Goal: Task Accomplishment & Management: Manage account settings

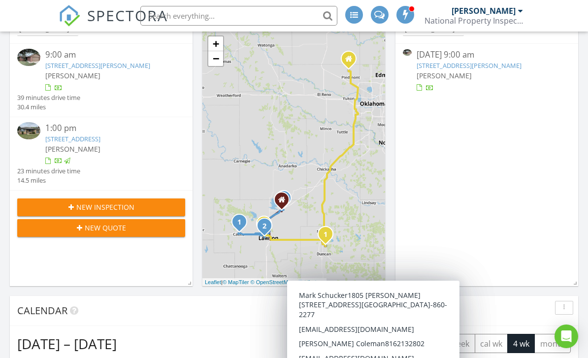
scroll to position [89, 0]
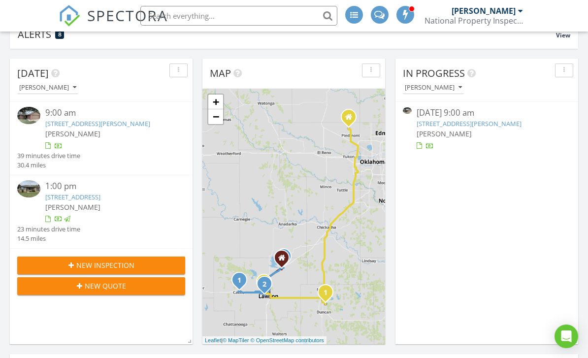
click at [431, 122] on link "107 NW Jordan Way, Cache, OK 73527" at bounding box center [468, 123] width 105 height 9
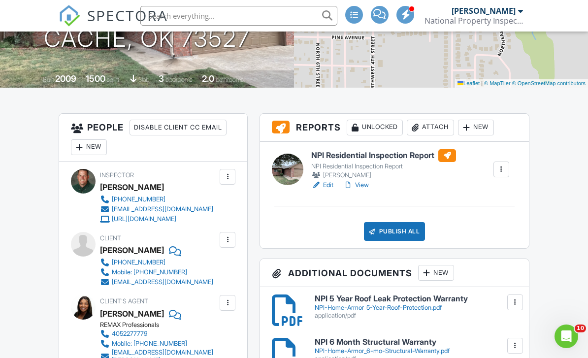
scroll to position [183, 0]
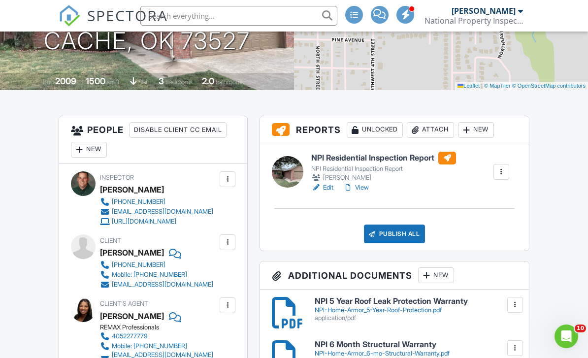
click at [356, 187] on link "View" at bounding box center [356, 188] width 26 height 10
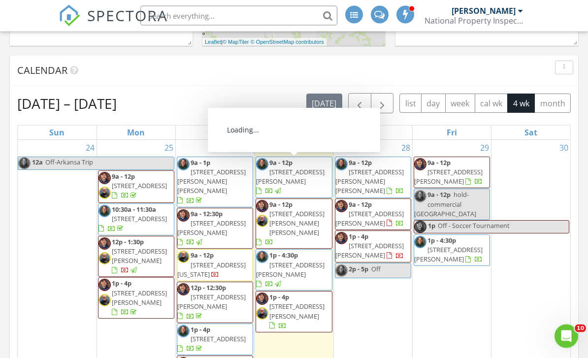
scroll to position [387, 0]
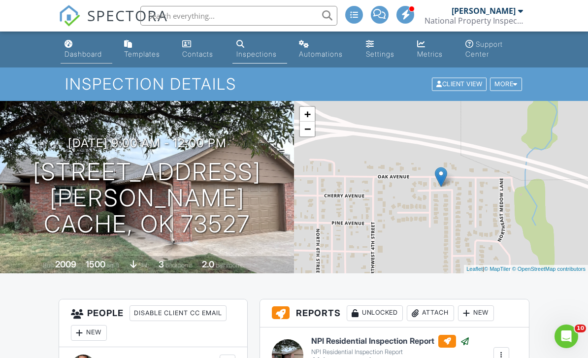
click at [88, 55] on div "Dashboard" at bounding box center [82, 54] width 37 height 8
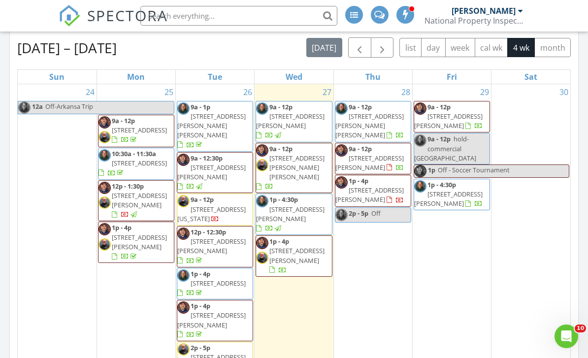
scroll to position [461, 0]
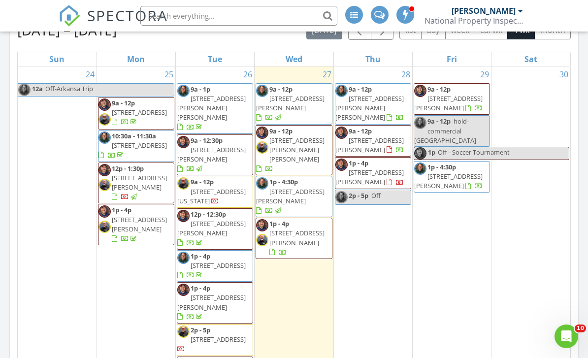
click at [281, 187] on span "2704 NW Arlington Ave, Lawton 73505" at bounding box center [290, 196] width 68 height 18
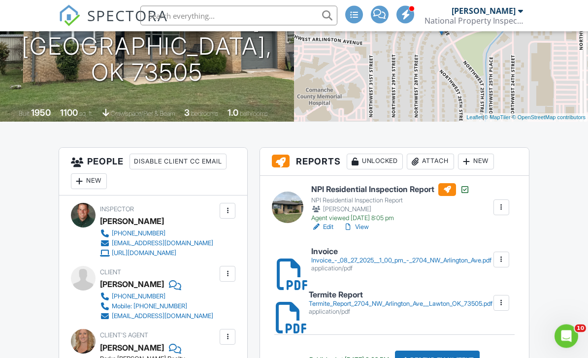
scroll to position [152, 0]
click at [330, 223] on link "Edit" at bounding box center [322, 227] width 22 height 10
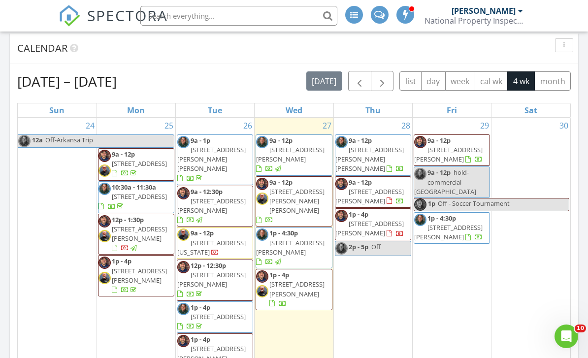
scroll to position [408, 0]
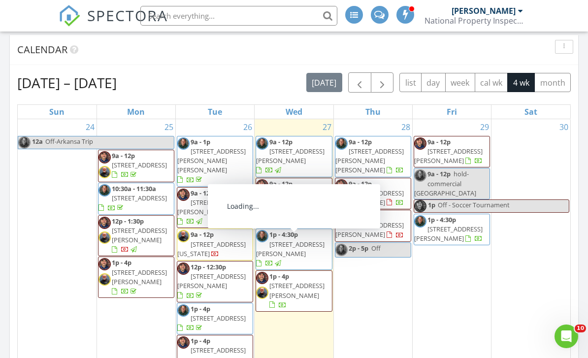
click at [312, 190] on span "9a - 12p 4825 Odom Dr, Duncan 73533" at bounding box center [293, 203] width 75 height 48
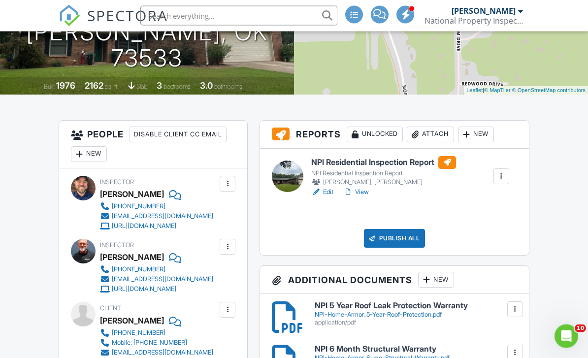
scroll to position [167, 0]
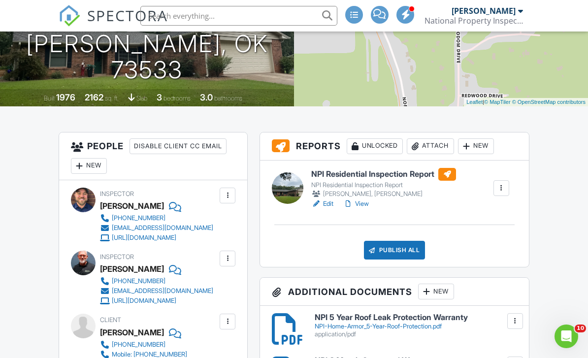
click at [330, 206] on link "Edit" at bounding box center [322, 204] width 22 height 10
